Goal: Task Accomplishment & Management: Manage account settings

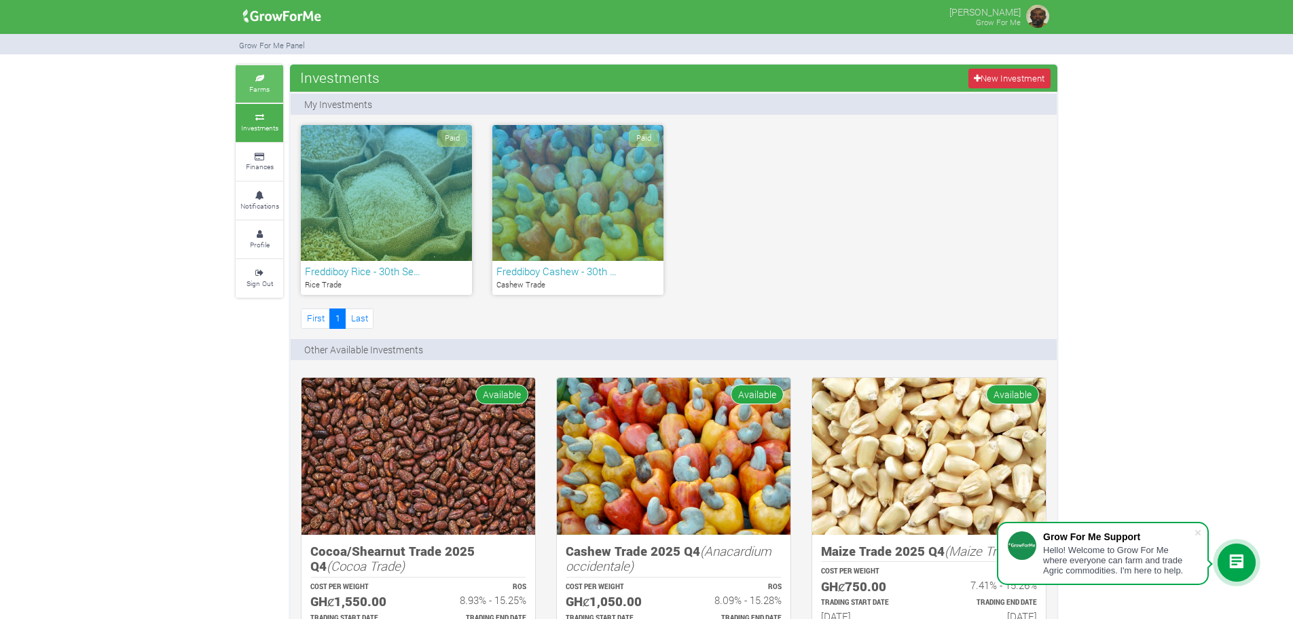
click at [262, 84] on small "Farms" at bounding box center [259, 89] width 20 height 10
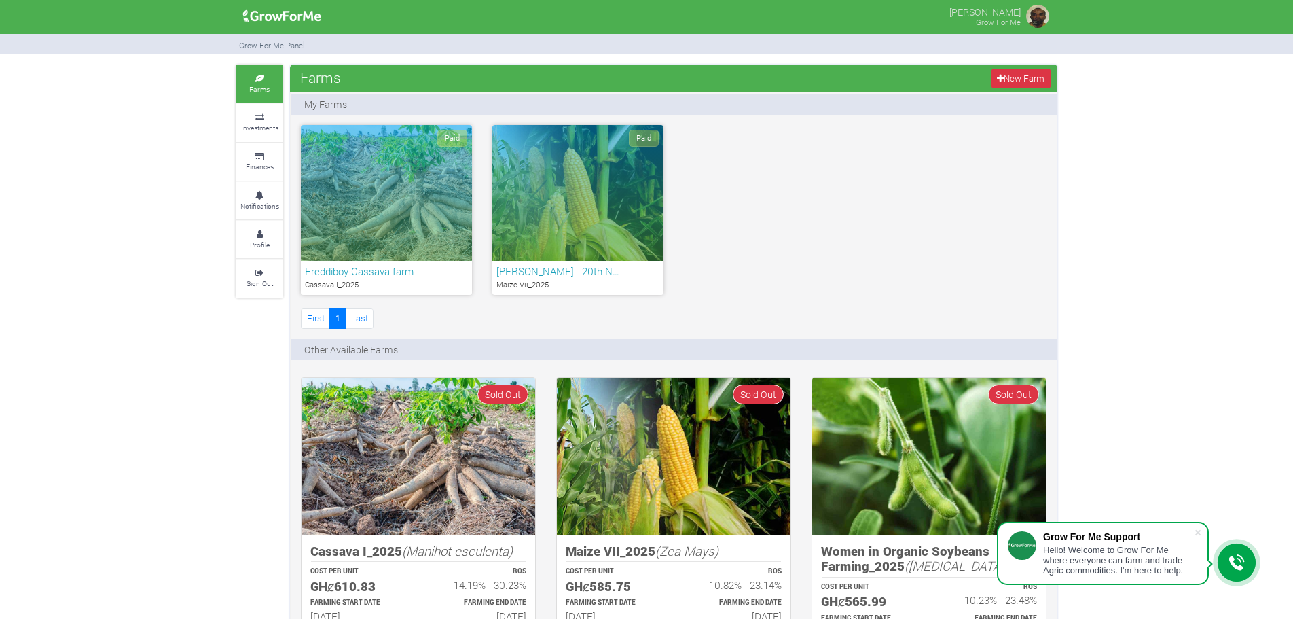
click at [262, 156] on icon at bounding box center [259, 157] width 41 height 7
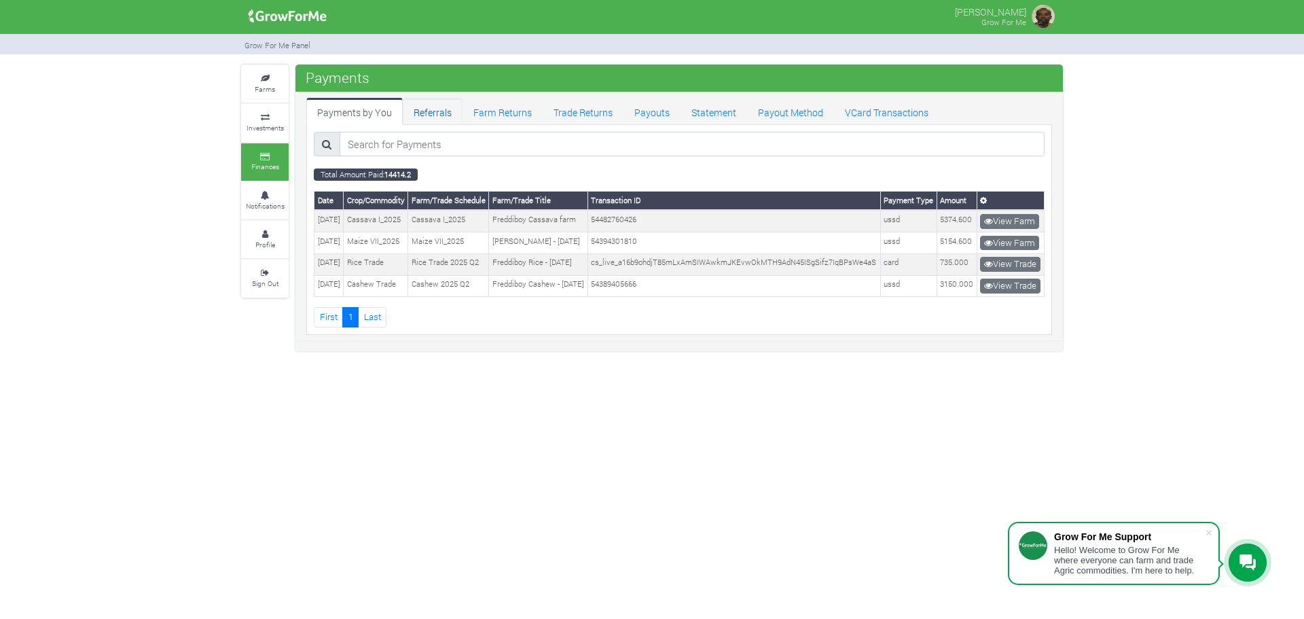
click at [419, 114] on link "Referrals" at bounding box center [433, 111] width 60 height 27
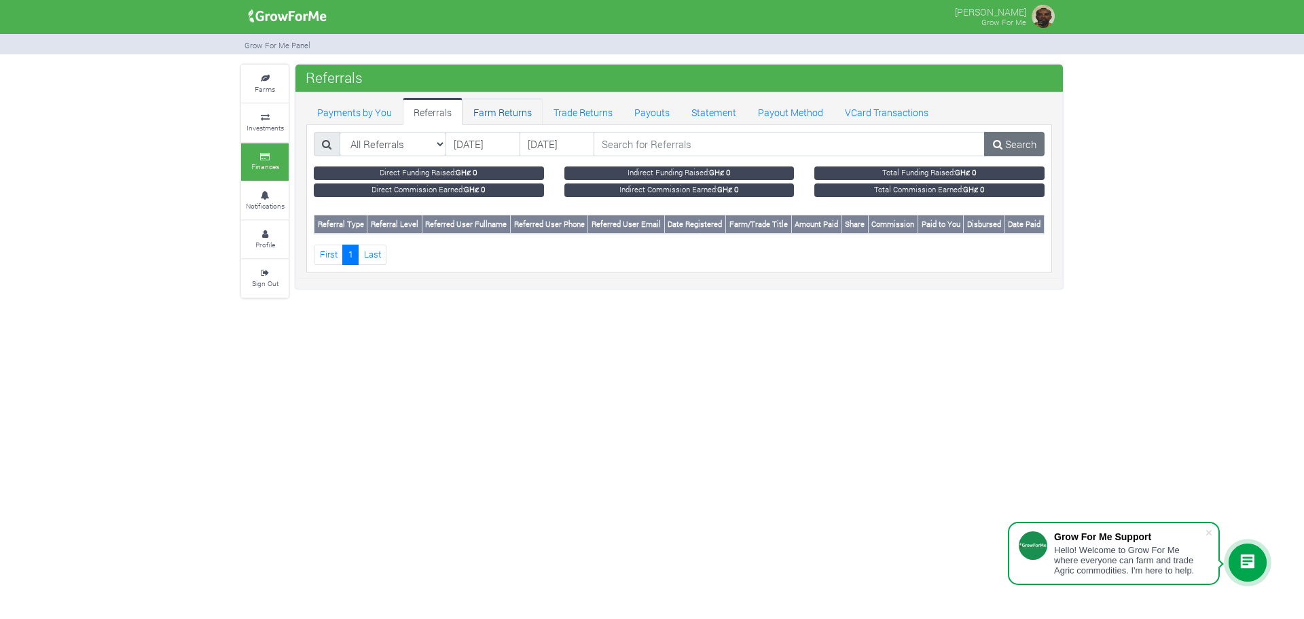
click at [511, 115] on link "Farm Returns" at bounding box center [503, 111] width 80 height 27
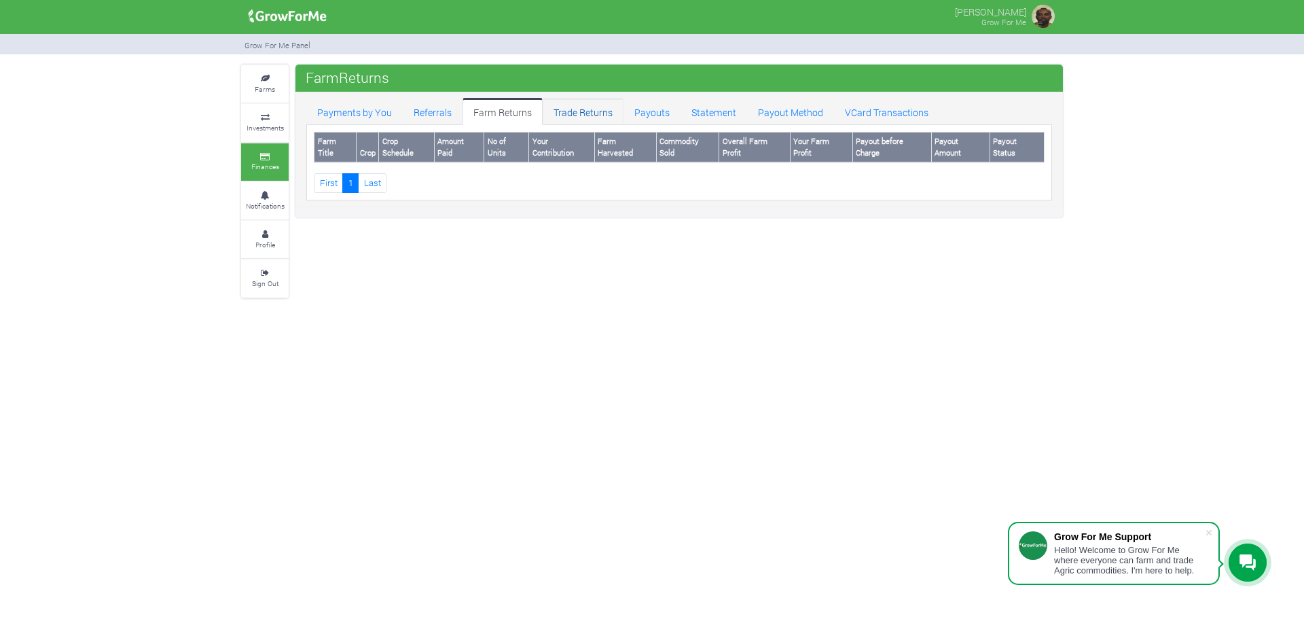
click at [575, 115] on link "Trade Returns" at bounding box center [583, 111] width 81 height 27
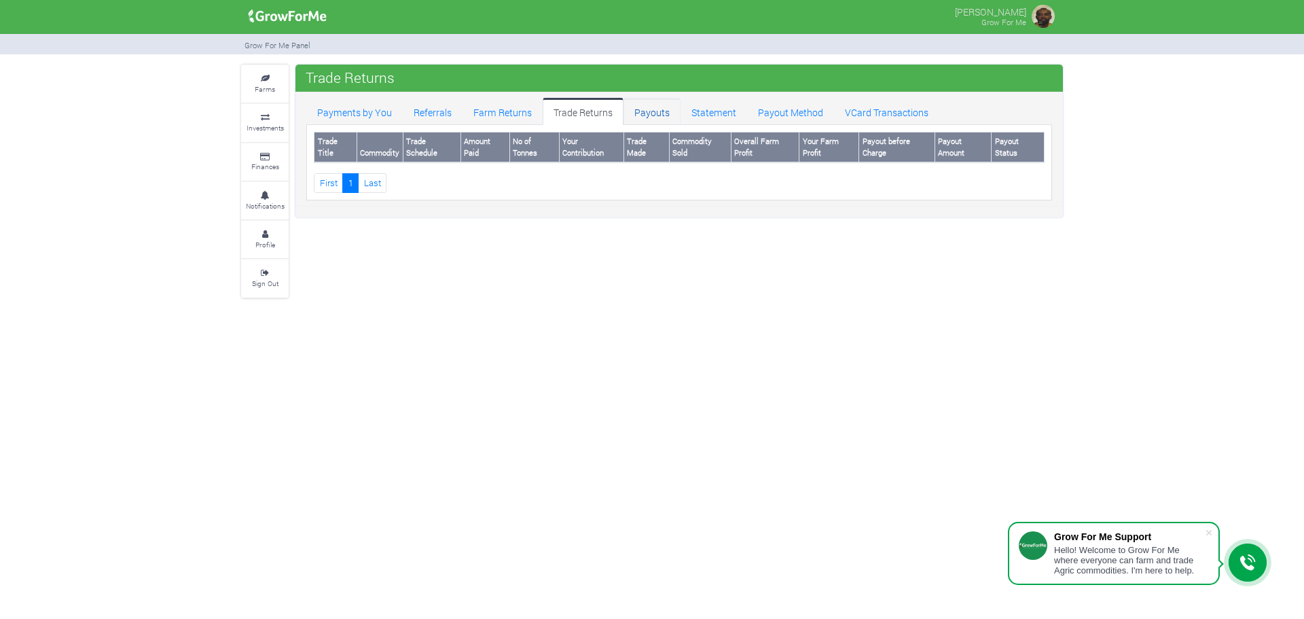
click at [653, 111] on link "Payouts" at bounding box center [652, 111] width 57 height 27
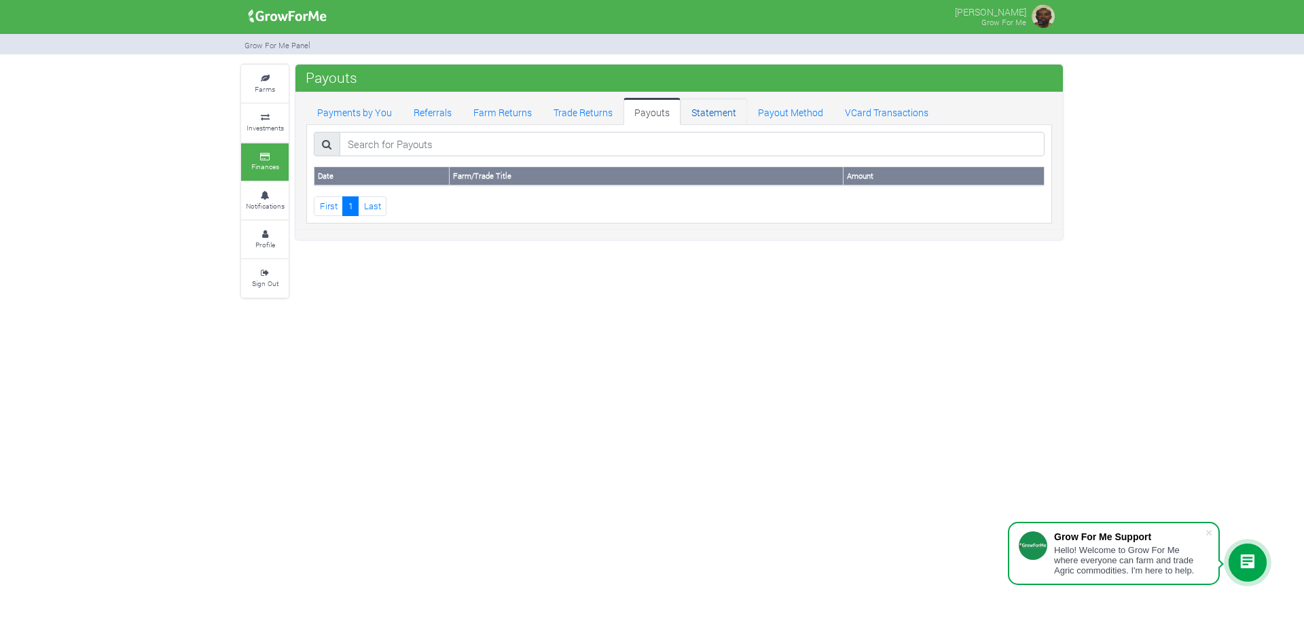
click at [716, 116] on link "Statement" at bounding box center [714, 111] width 67 height 27
click at [789, 108] on link "Payout Method" at bounding box center [790, 111] width 87 height 27
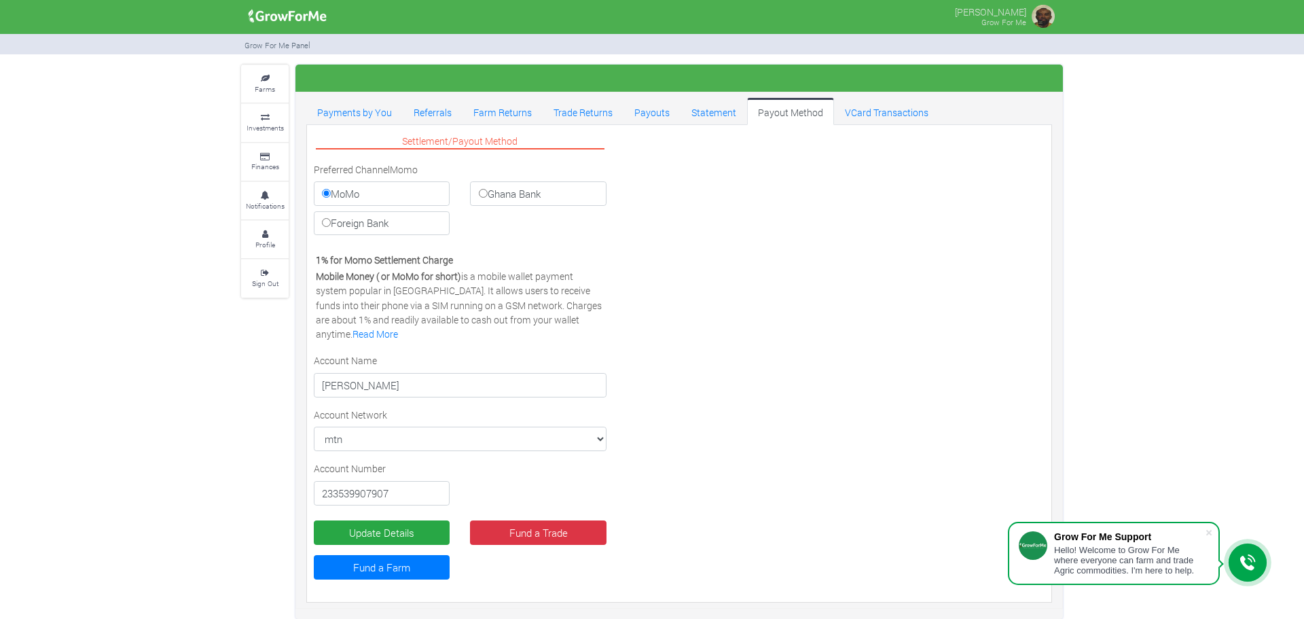
click at [480, 195] on input "Ghana Bank" at bounding box center [483, 193] width 9 height 9
radio input "true"
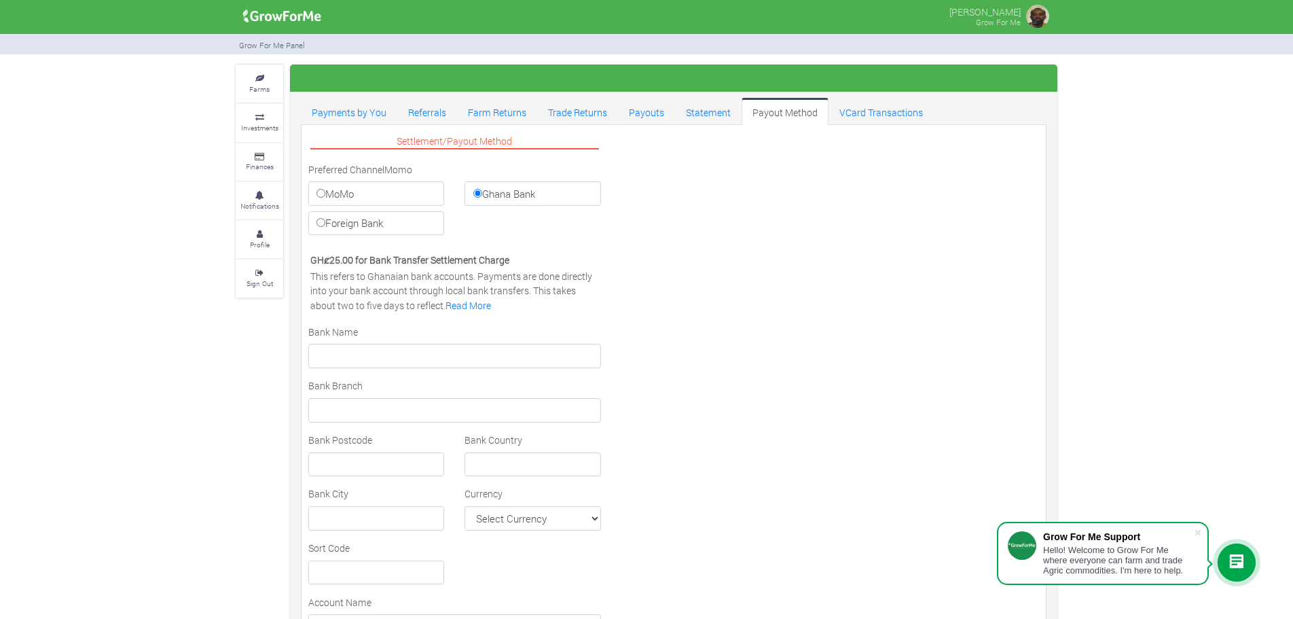
click at [319, 224] on input "Foreign Bank" at bounding box center [321, 222] width 9 height 9
radio input "true"
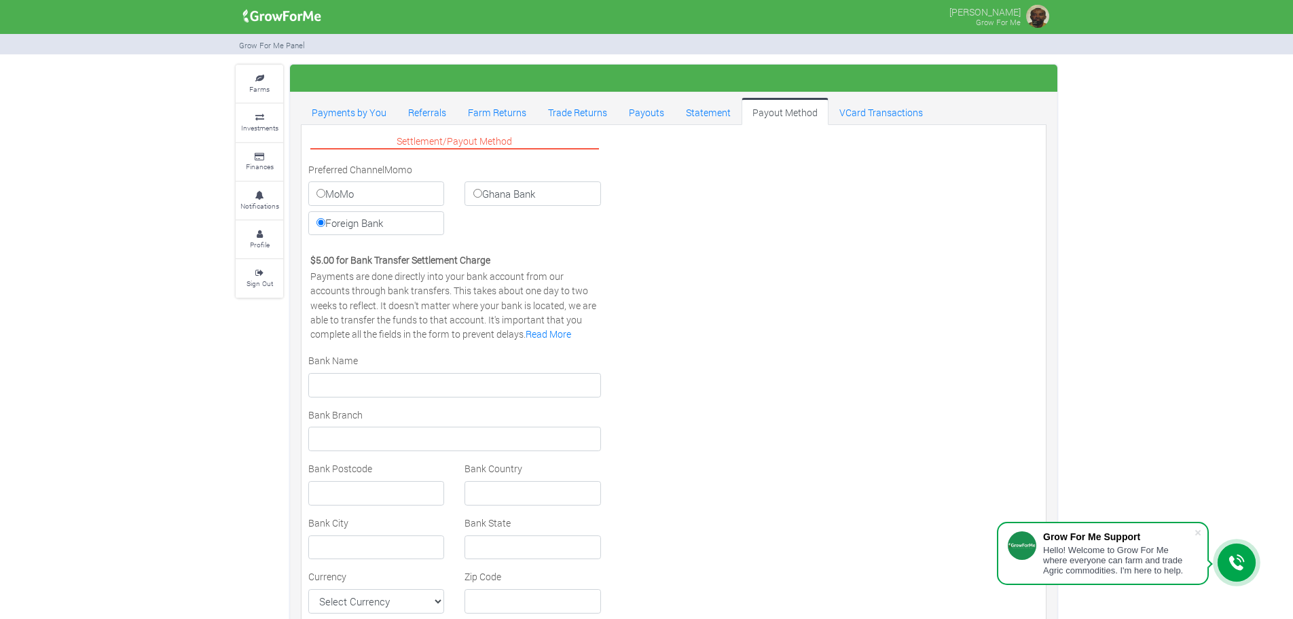
click at [319, 190] on input "MoMo" at bounding box center [321, 193] width 9 height 9
radio input "true"
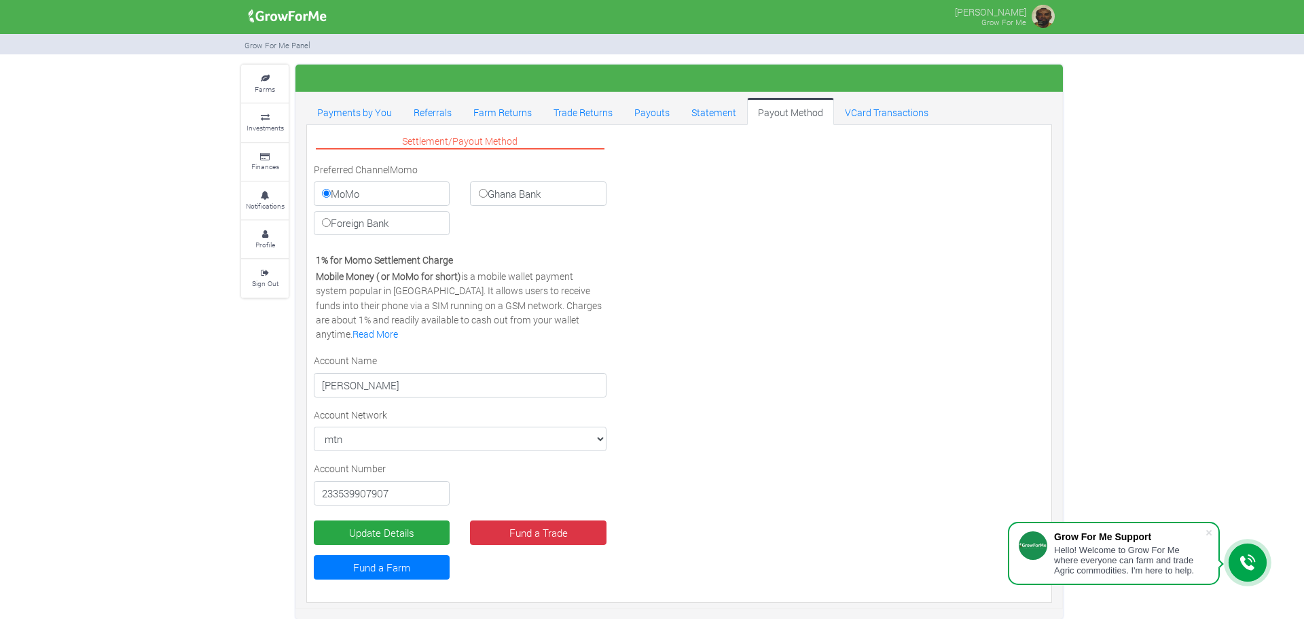
click at [479, 193] on input "Ghana Bank" at bounding box center [483, 193] width 9 height 9
radio input "true"
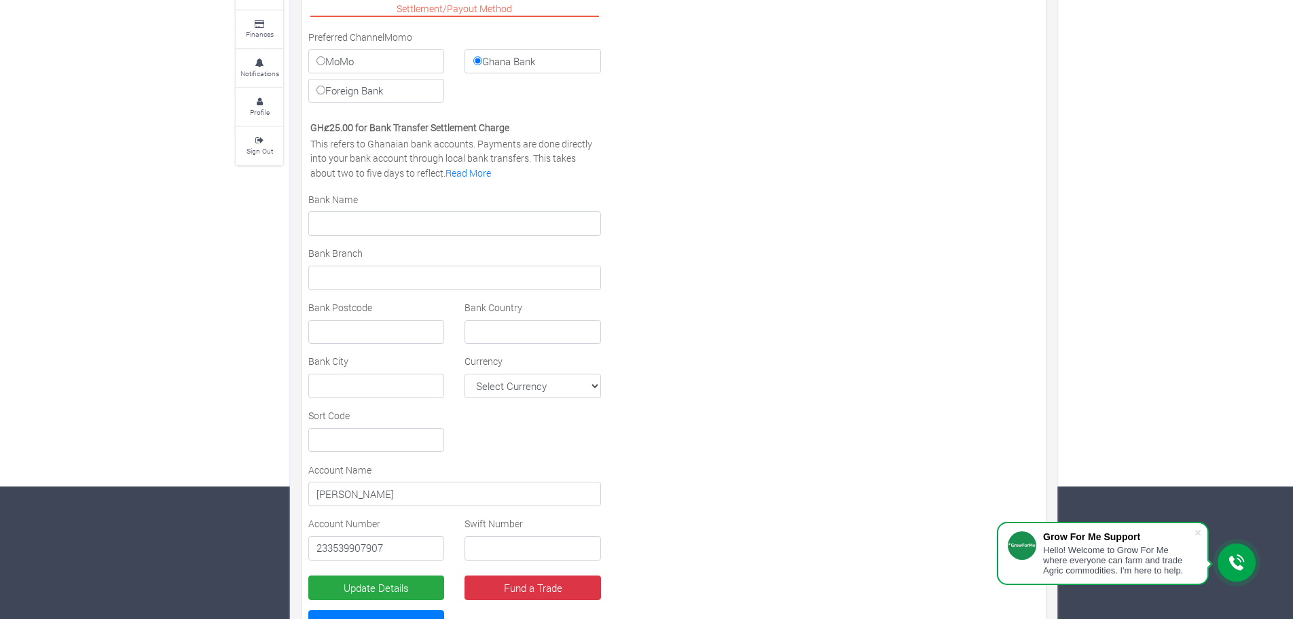
scroll to position [68, 0]
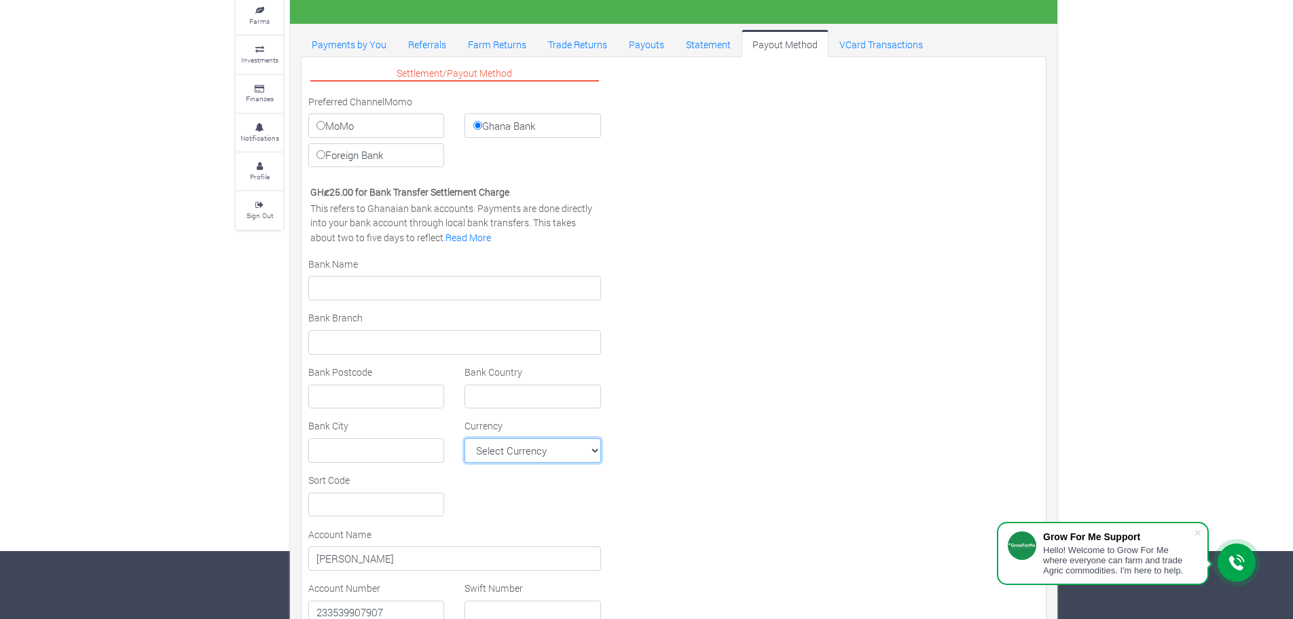
click at [535, 452] on select "Select Currency AFN ALL DZD AOA ARS AMD AWG AUD AZN BHD BSD BDT BBD BYN BZD BMD…" at bounding box center [533, 450] width 136 height 24
select select "GHS"
click at [465, 438] on select "Select Currency AFN ALL DZD AOA ARS AMD AWG AUD AZN BHD BSD BDT BBD BYN BZD BMD…" at bounding box center [533, 450] width 136 height 24
click at [711, 323] on div "Settlement/Payout Method Preferred Channel Momo MoMo Ghana Bank Foreign Bank Vi…" at bounding box center [673, 389] width 751 height 650
click at [320, 126] on input "MoMo" at bounding box center [321, 125] width 9 height 9
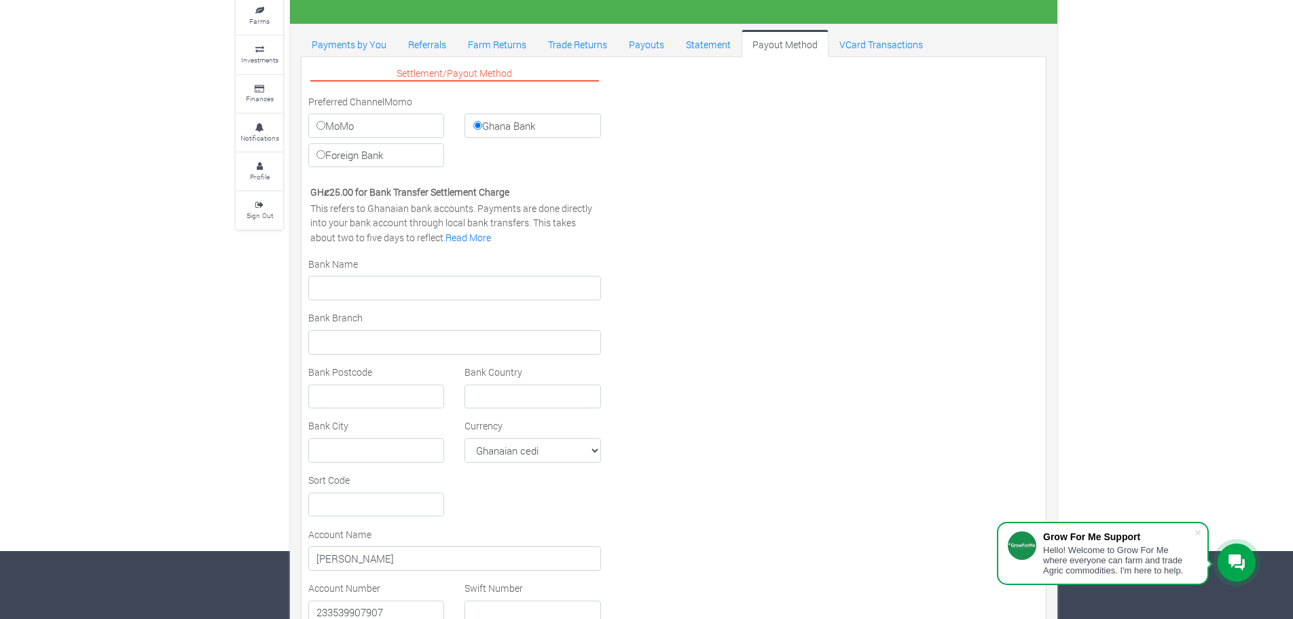
radio input "true"
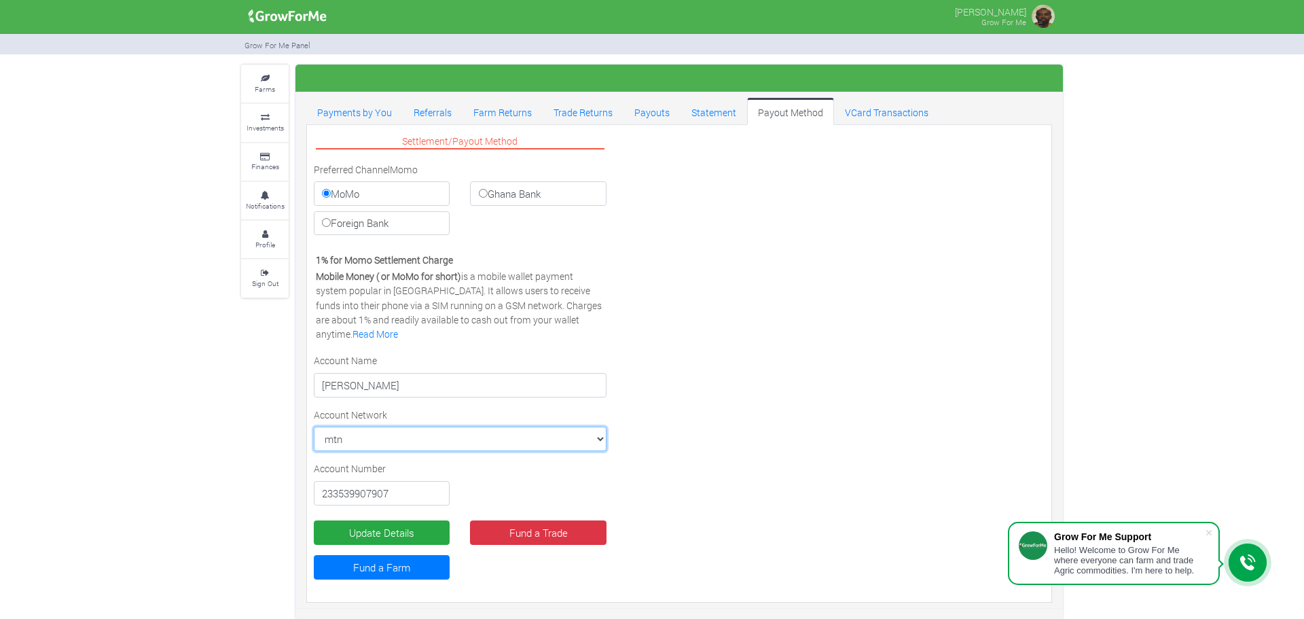
click at [594, 437] on select "mtn MTN VODAFONE AIRTEL TIGO" at bounding box center [460, 439] width 293 height 24
select select "MTN"
click at [314, 427] on select "mtn MTN VODAFONE AIRTEL TIGO" at bounding box center [460, 439] width 293 height 24
click at [598, 440] on select "mtn MTN VODAFONE AIRTEL TIGO" at bounding box center [460, 439] width 293 height 24
click at [314, 427] on select "mtn MTN VODAFONE AIRTEL TIGO" at bounding box center [460, 439] width 293 height 24
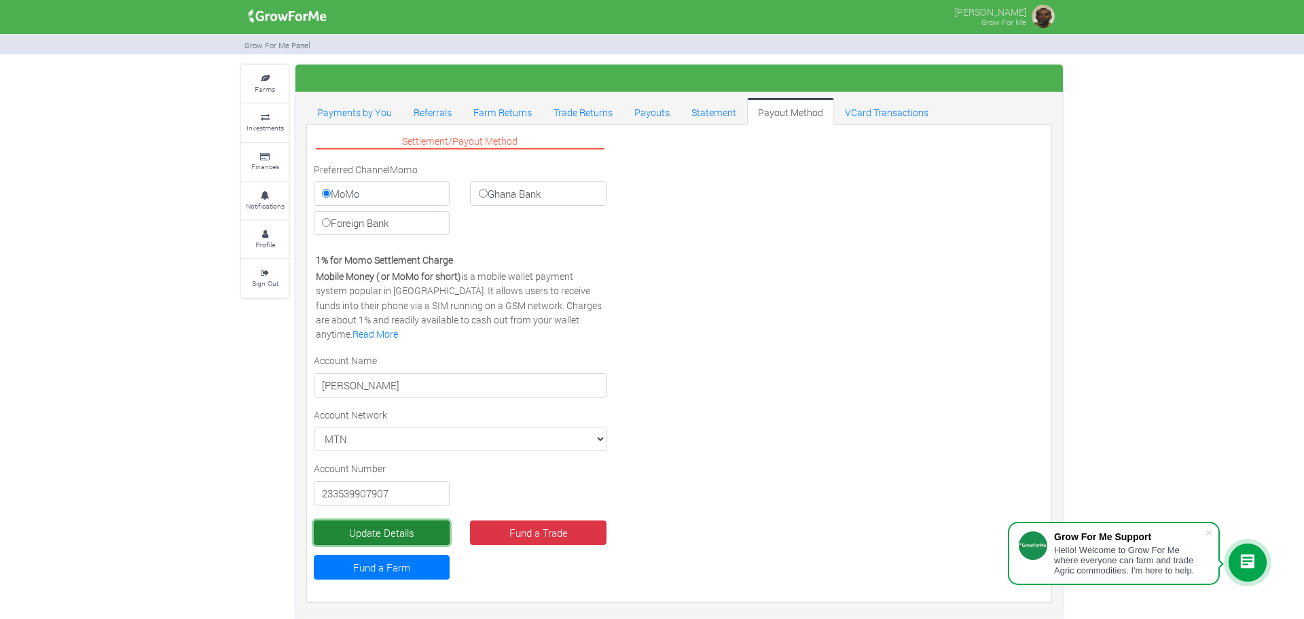
click at [395, 533] on button "Update Details" at bounding box center [382, 532] width 136 height 24
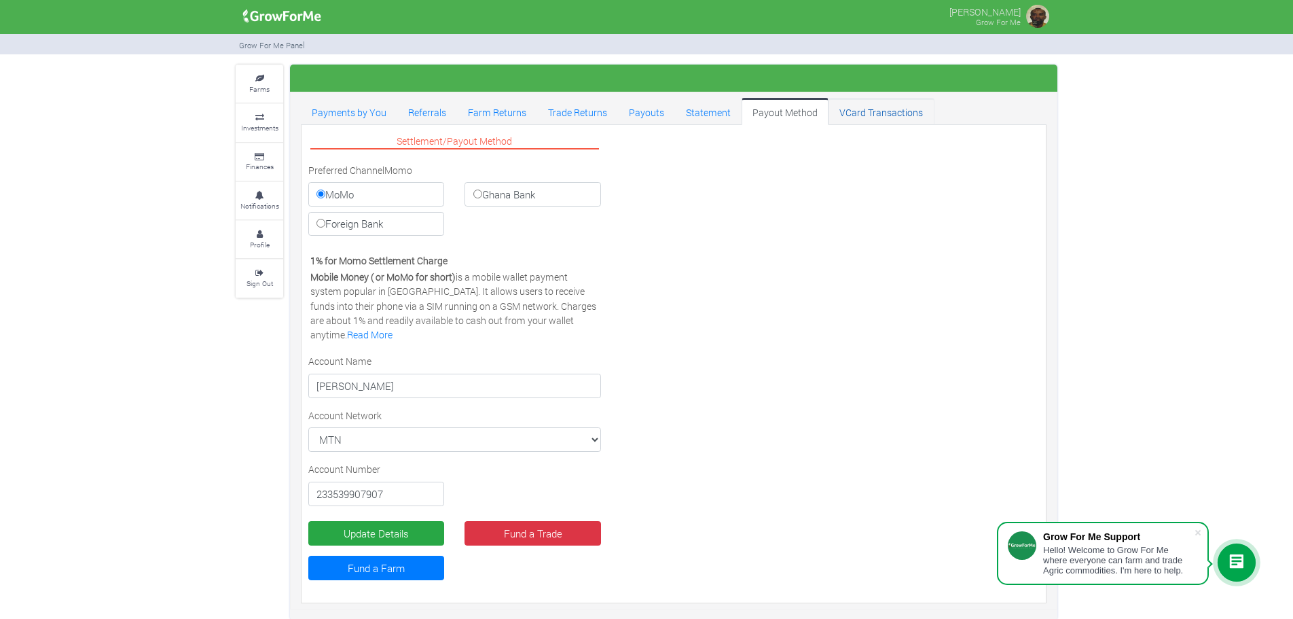
click at [865, 111] on link "VCard Transactions" at bounding box center [881, 111] width 105 height 27
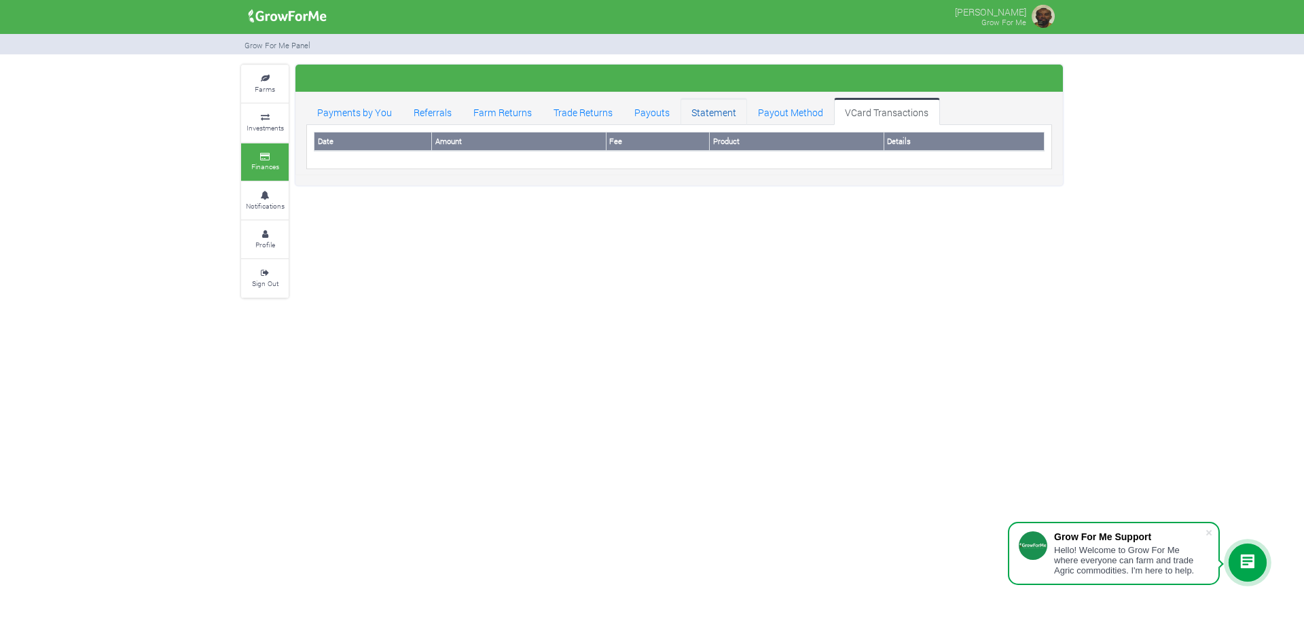
click at [706, 110] on link "Statement" at bounding box center [714, 111] width 67 height 27
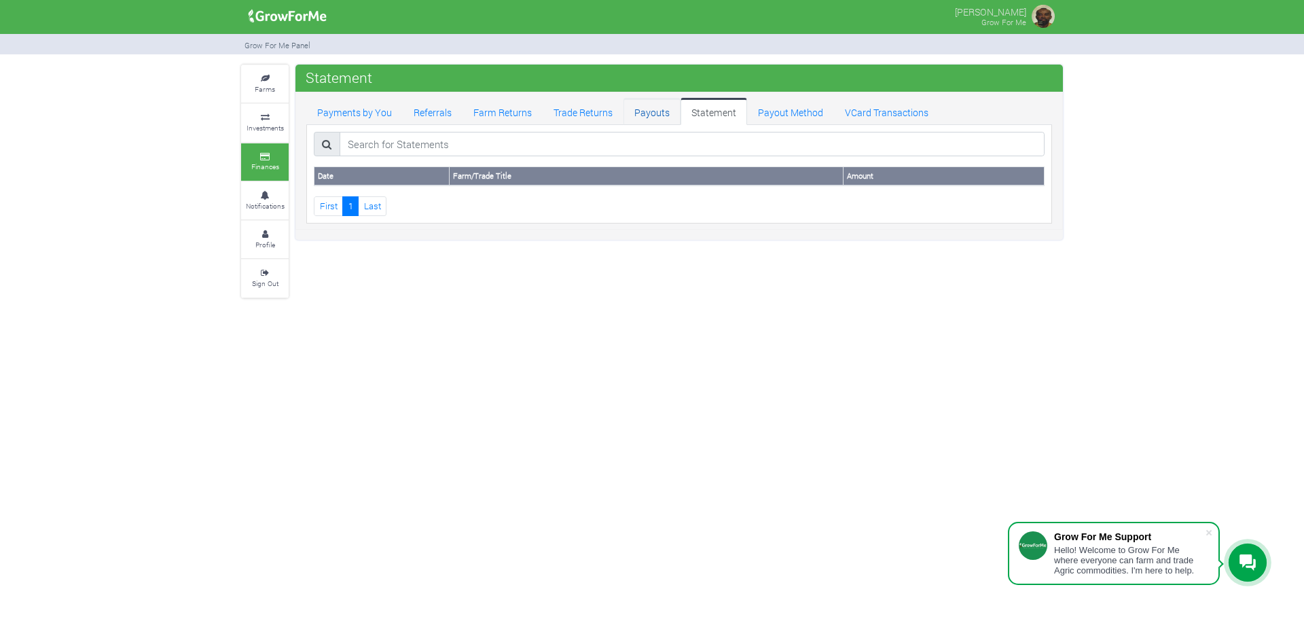
click at [649, 114] on link "Payouts" at bounding box center [652, 111] width 57 height 27
click at [582, 111] on link "Trade Returns" at bounding box center [583, 111] width 81 height 27
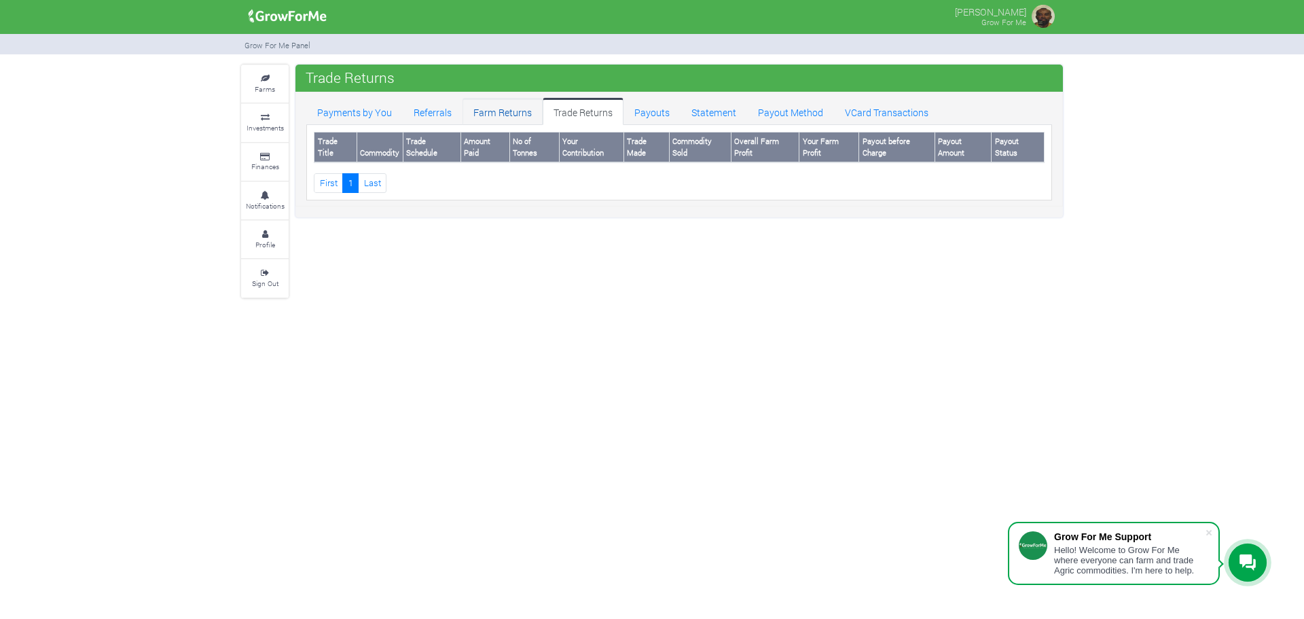
click at [493, 112] on link "Farm Returns" at bounding box center [503, 111] width 80 height 27
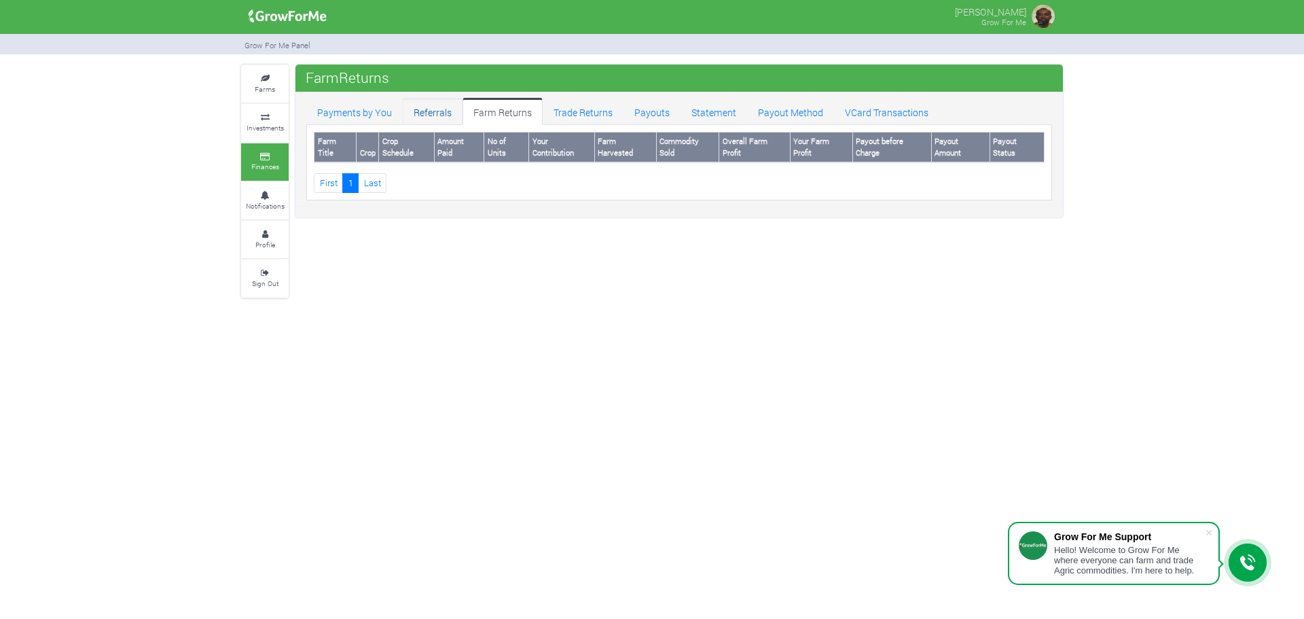
click at [431, 109] on link "Referrals" at bounding box center [433, 111] width 60 height 27
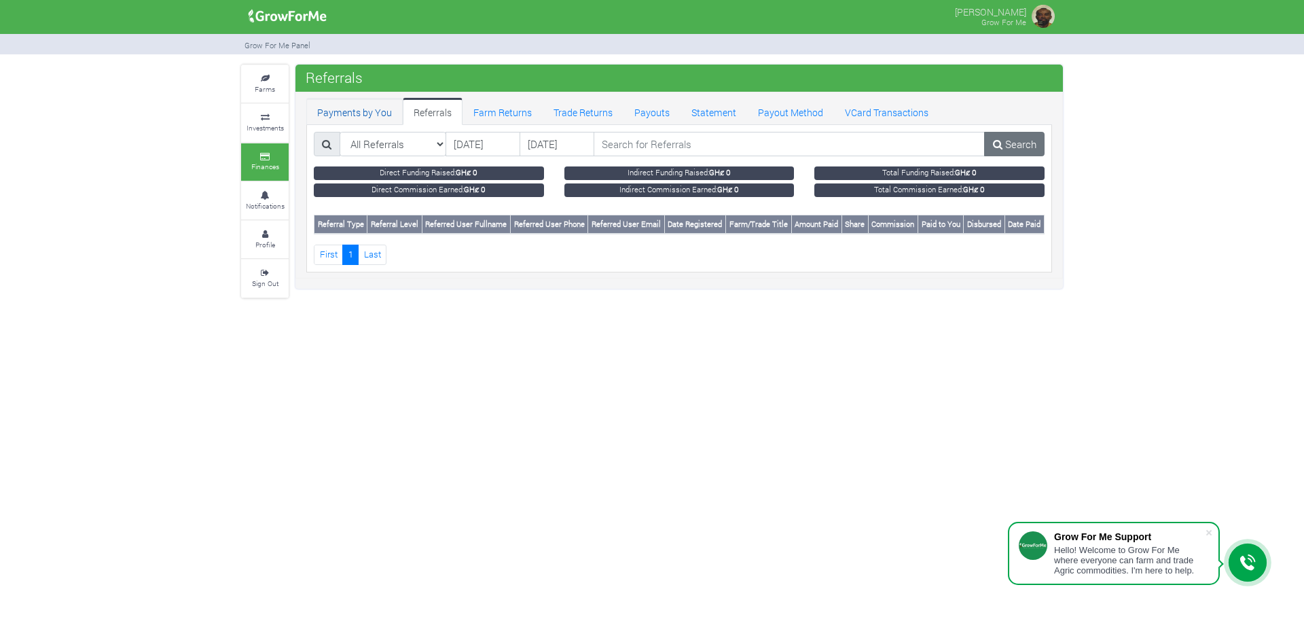
click at [351, 111] on link "Payments by You" at bounding box center [354, 111] width 96 height 27
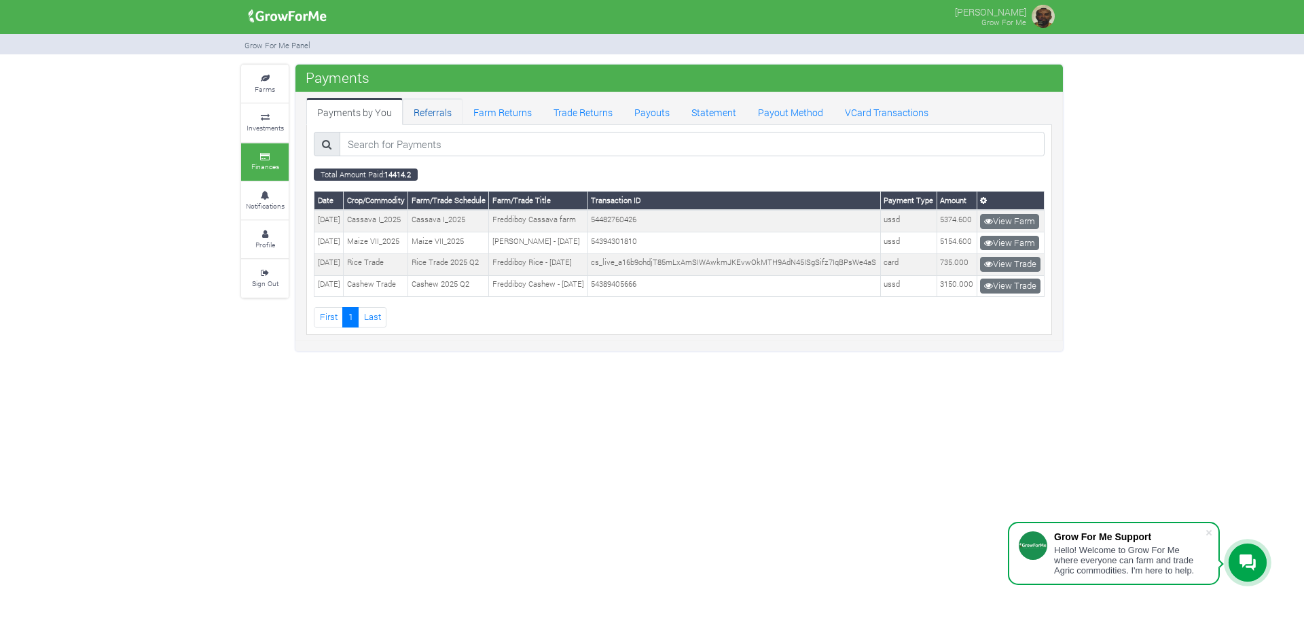
click at [423, 113] on link "Referrals" at bounding box center [433, 111] width 60 height 27
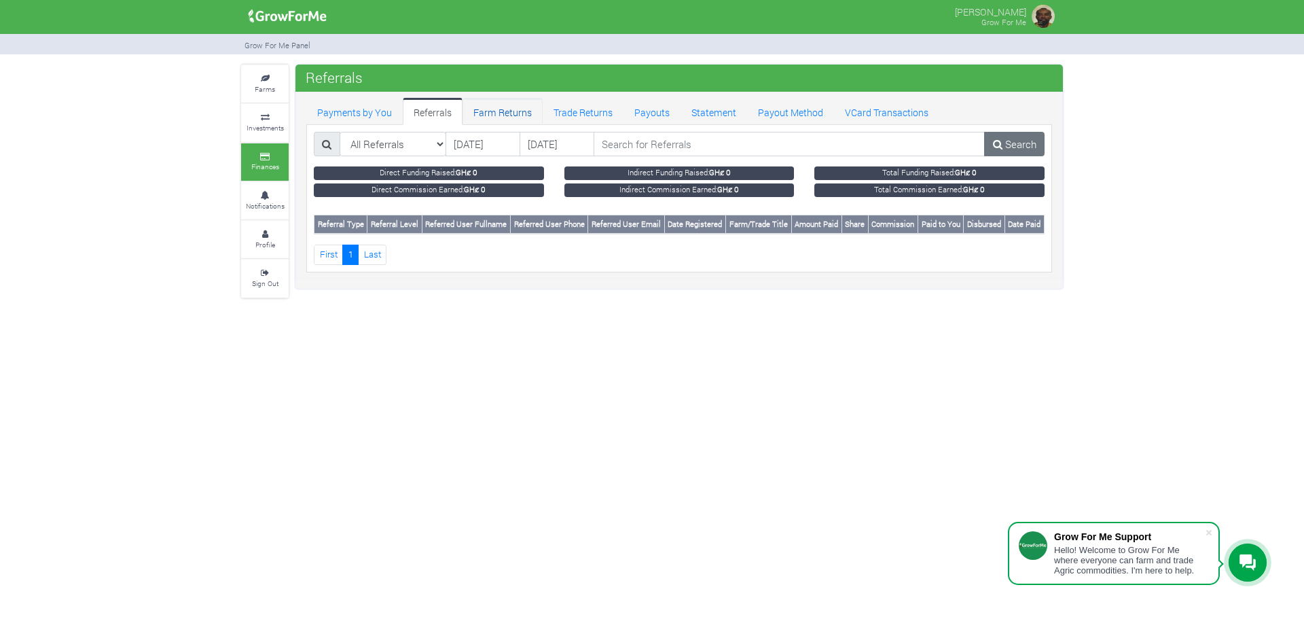
click at [503, 115] on link "Farm Returns" at bounding box center [503, 111] width 80 height 27
